Goal: Task Accomplishment & Management: Manage account settings

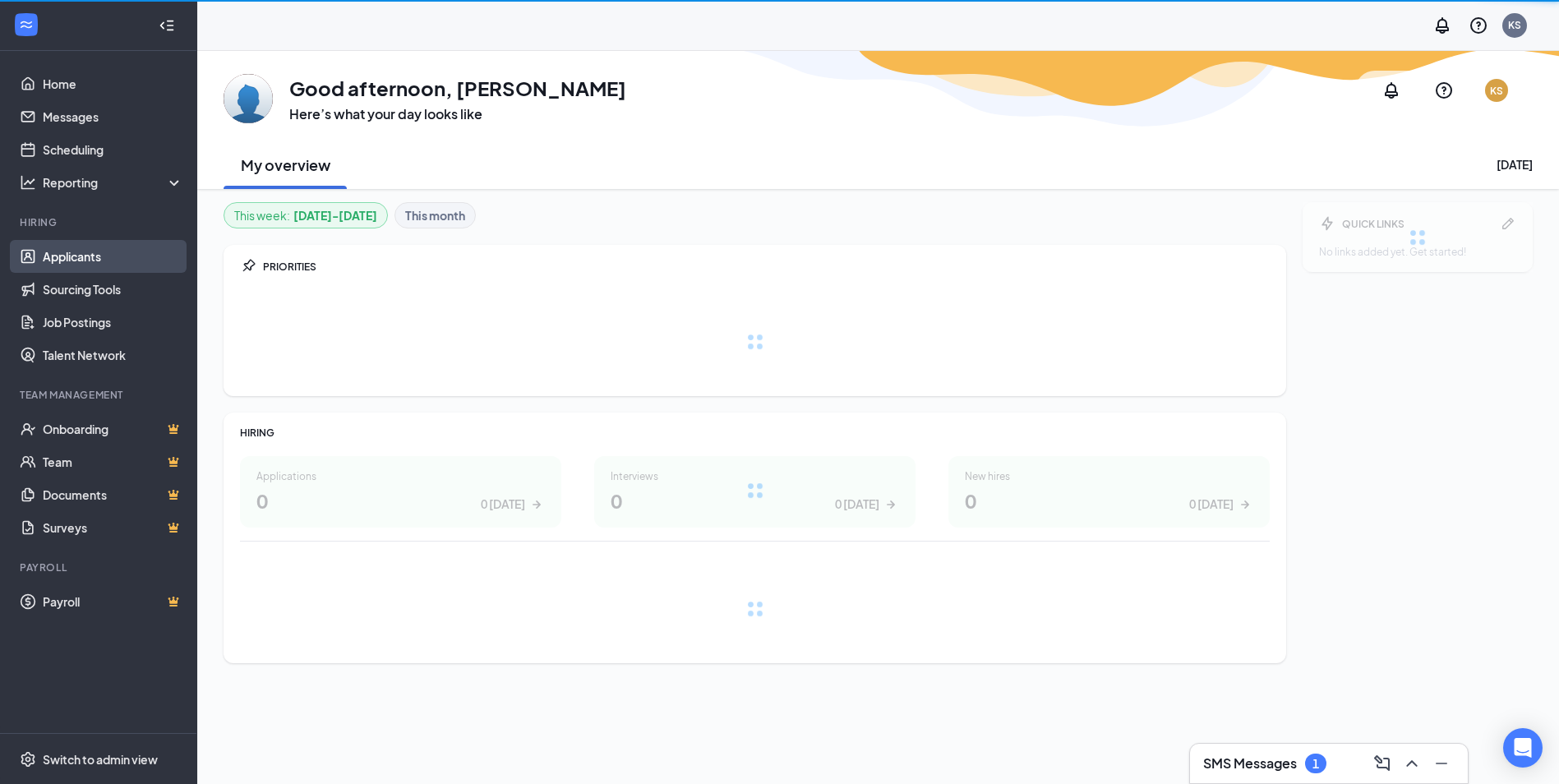
click at [59, 256] on link "Applicants" at bounding box center [113, 256] width 141 height 33
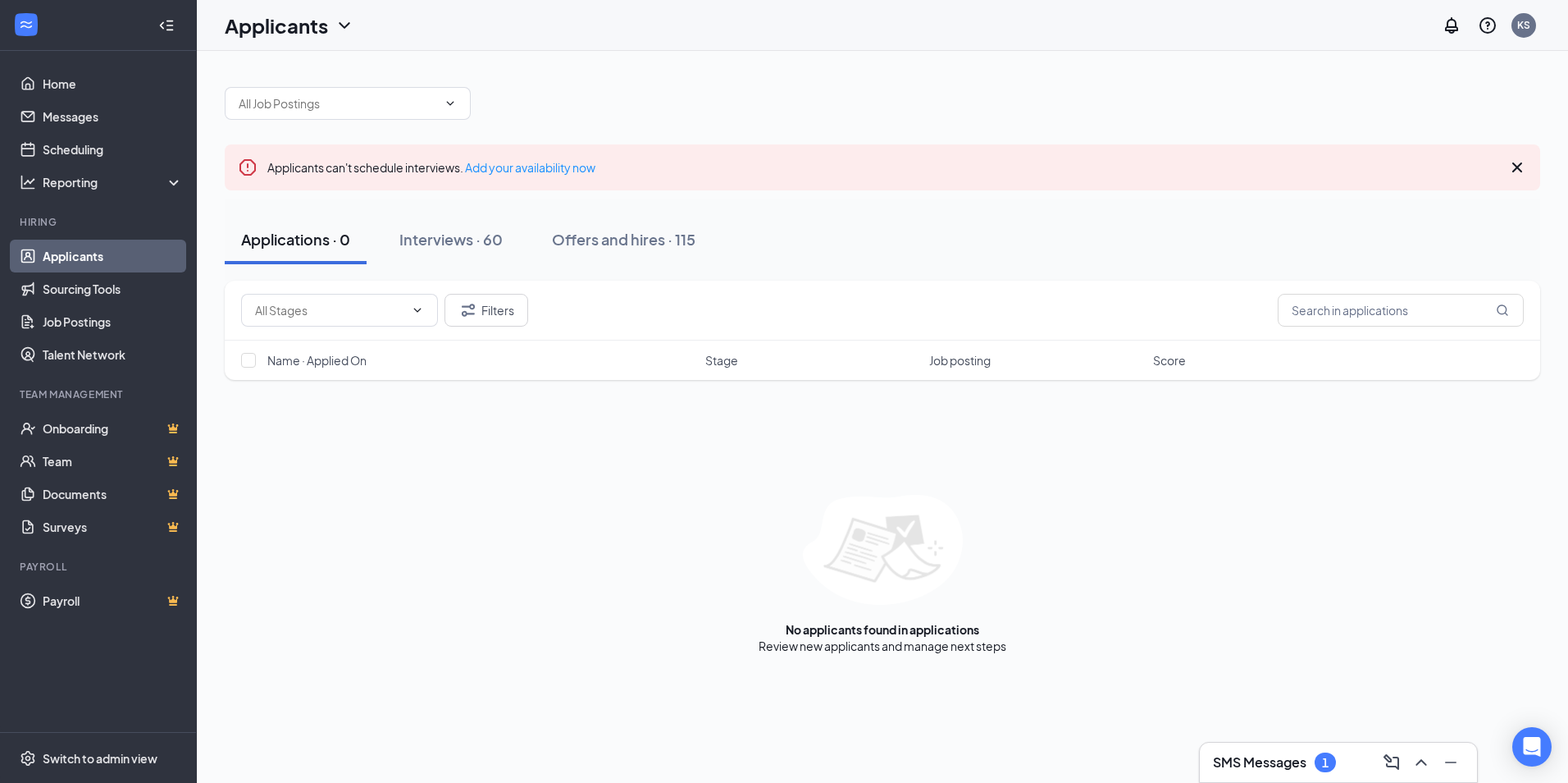
click at [1342, 762] on div "SMS Messages 1" at bounding box center [1338, 762] width 251 height 26
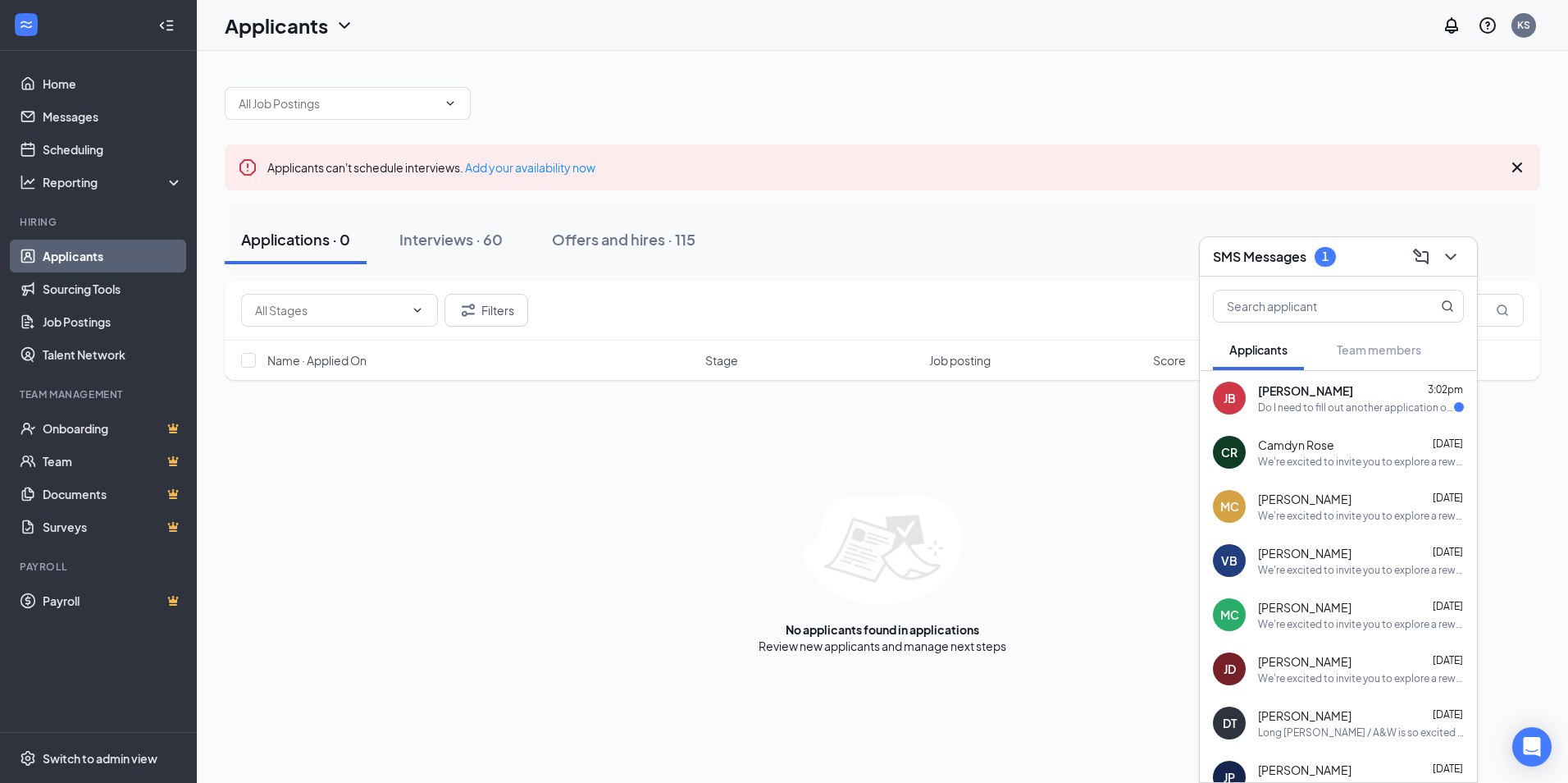
click at [1059, 225] on div "Applications · 0 Interviews · 60 Offers and hires · 115" at bounding box center [882, 239] width 1316 height 49
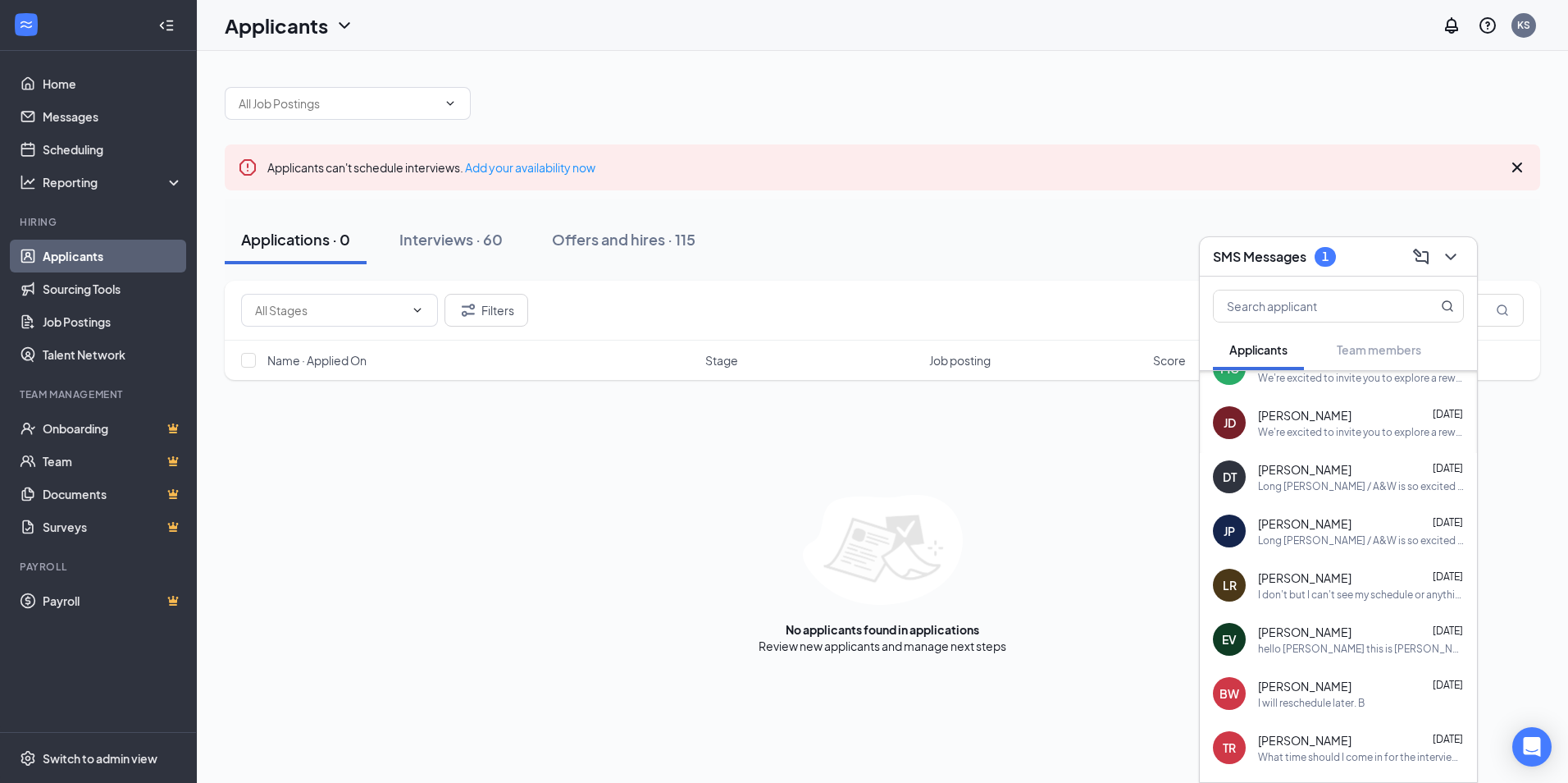
click at [649, 347] on div "Name · Applied On Stage Job posting Score" at bounding box center [882, 360] width 1316 height 39
click at [480, 233] on div "Interviews · 60" at bounding box center [451, 239] width 104 height 21
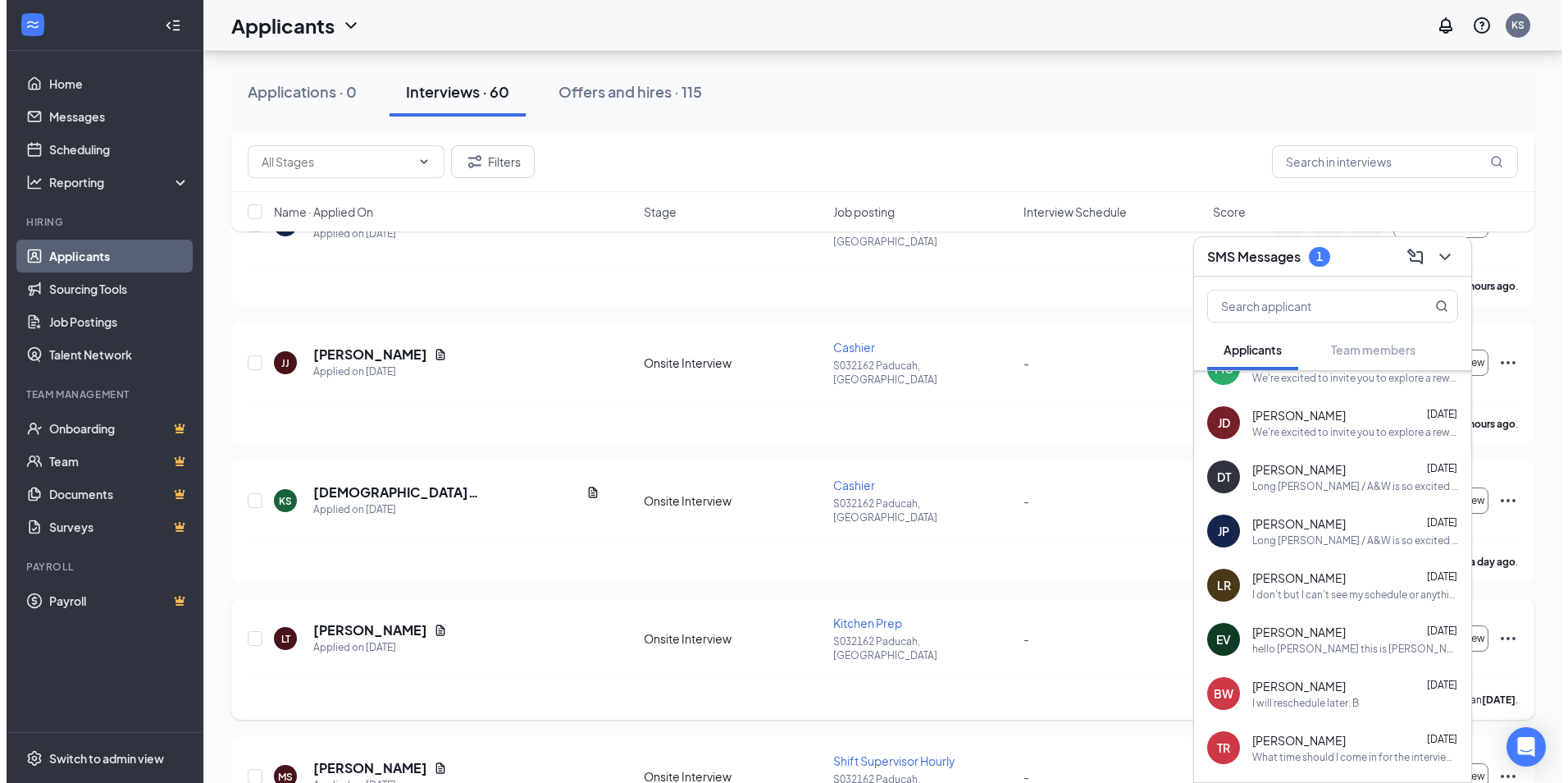
scroll to position [656, 0]
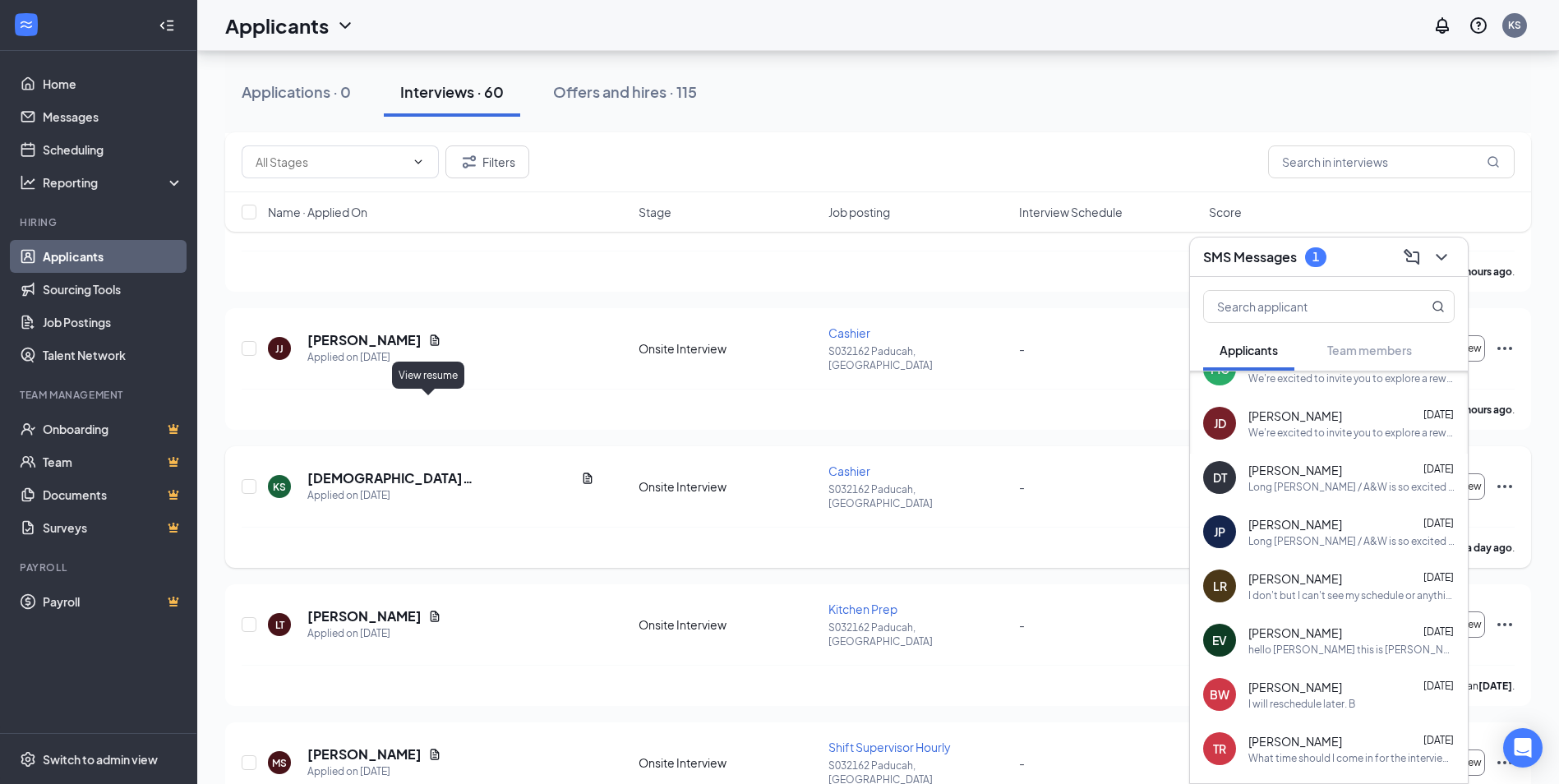
click at [583, 473] on icon "Document" at bounding box center [587, 478] width 9 height 11
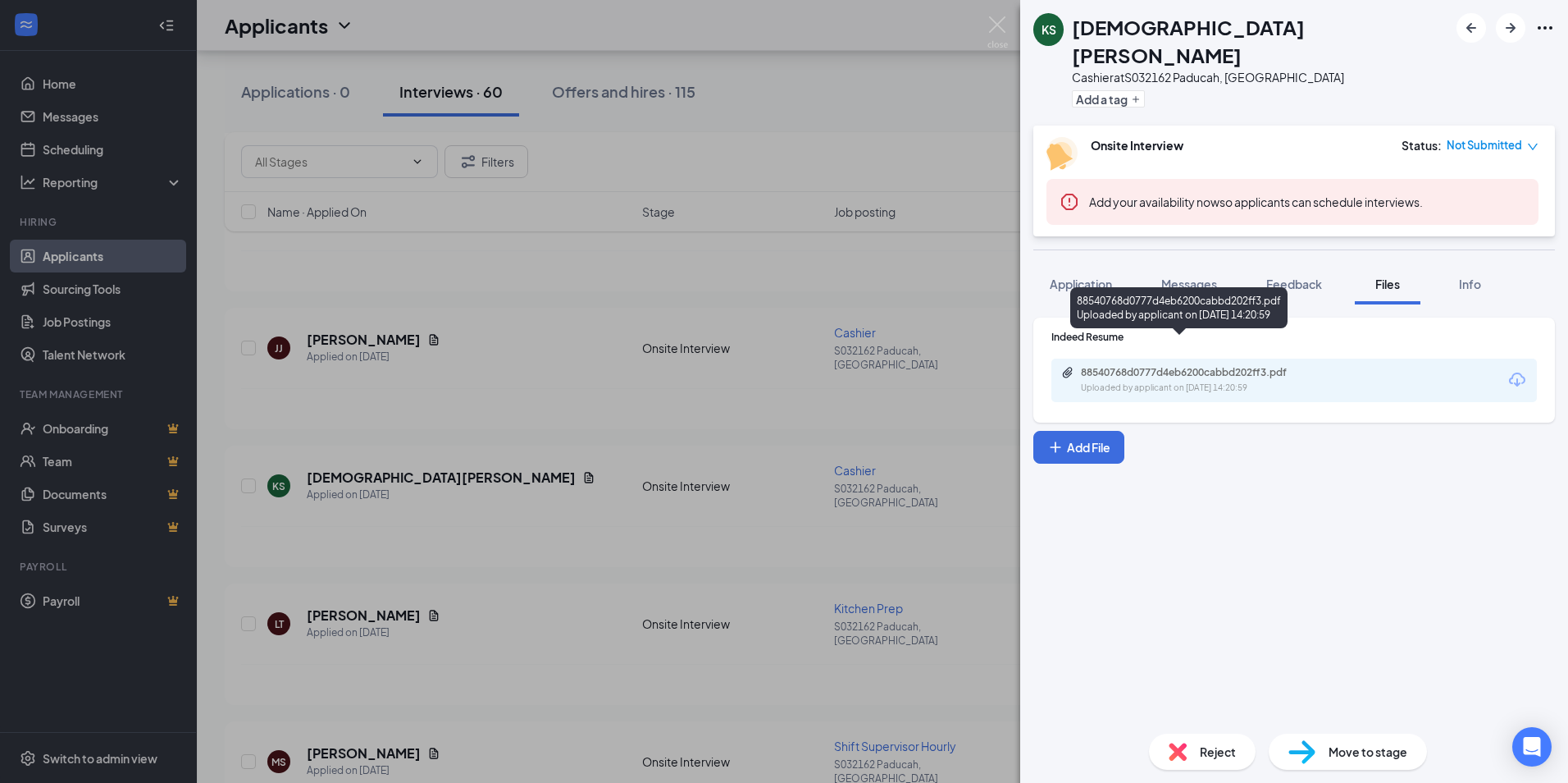
click at [1134, 382] on div "Uploaded by applicant on [DATE] 14:20:59" at bounding box center [1204, 388] width 246 height 13
